Goal: Task Accomplishment & Management: Manage account settings

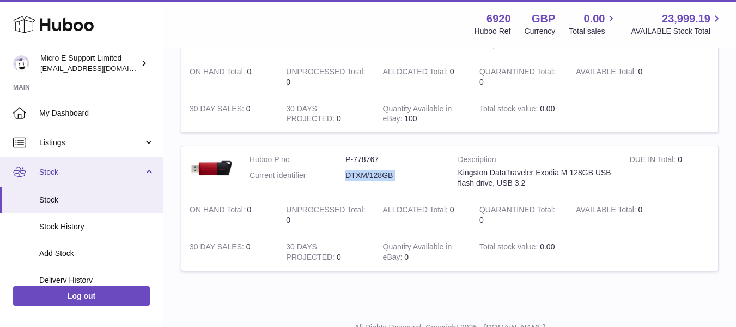
click at [148, 172] on link "Stock" at bounding box center [81, 171] width 163 height 29
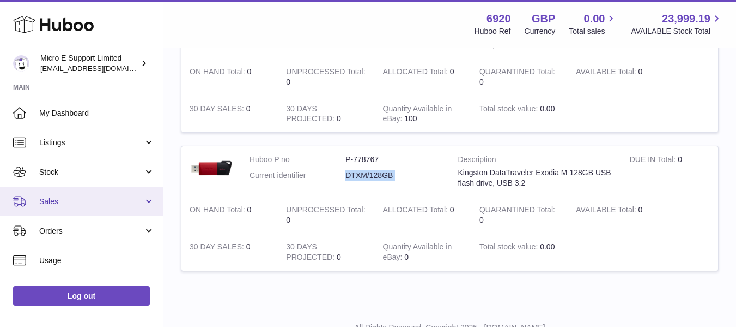
click at [142, 199] on link "Sales" at bounding box center [81, 200] width 163 height 29
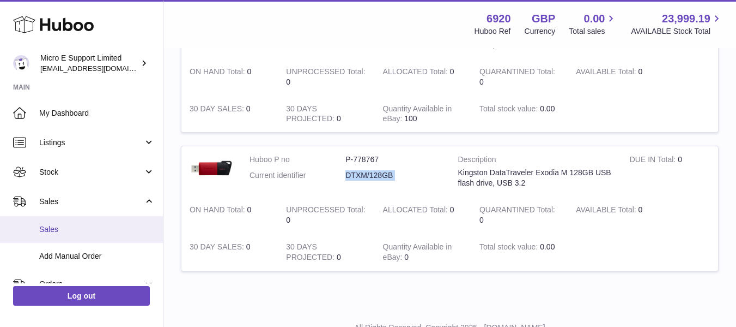
click at [59, 230] on span "Sales" at bounding box center [97, 229] width 116 height 10
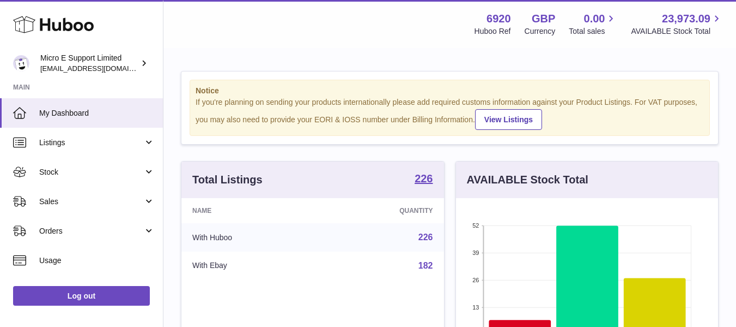
scroll to position [170, 262]
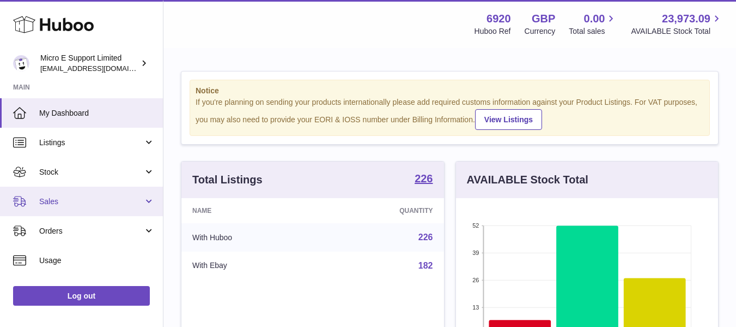
click at [137, 203] on span "Sales" at bounding box center [91, 201] width 104 height 10
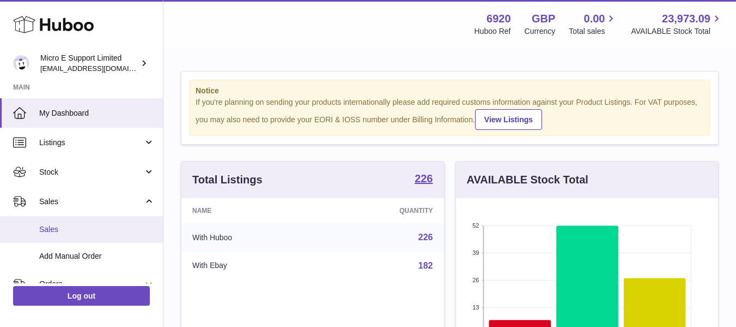
click at [83, 224] on span "Sales" at bounding box center [97, 229] width 116 height 10
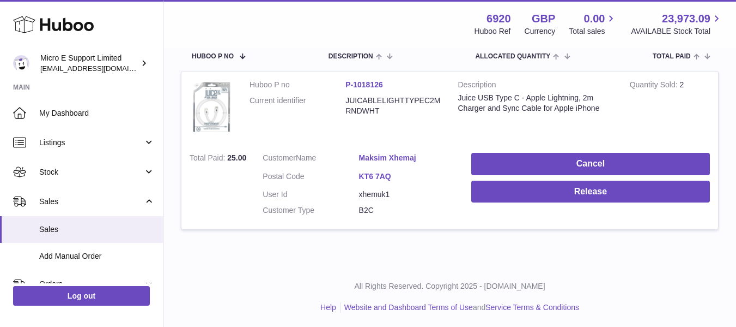
scroll to position [188, 0]
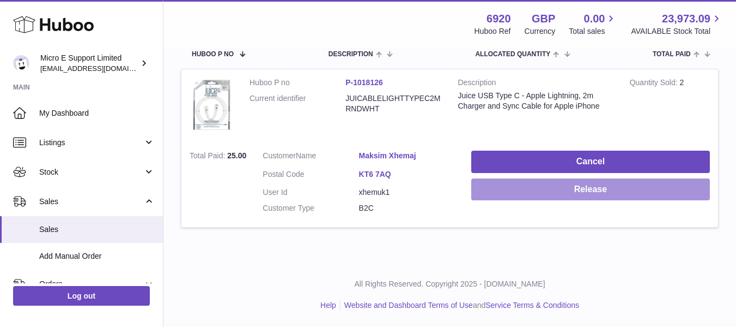
click at [570, 183] on button "Release" at bounding box center [591, 189] width 239 height 22
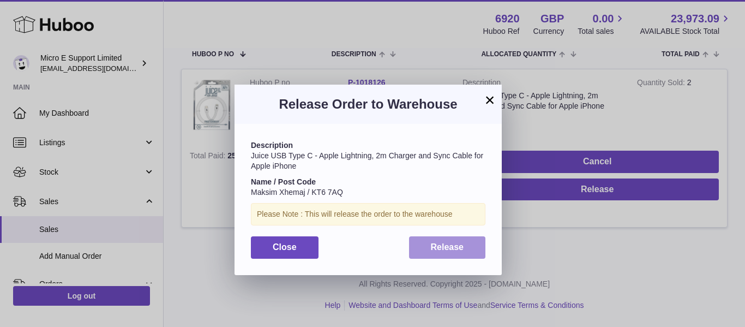
click at [430, 239] on button "Release" at bounding box center [447, 247] width 77 height 22
